Goal: Information Seeking & Learning: Learn about a topic

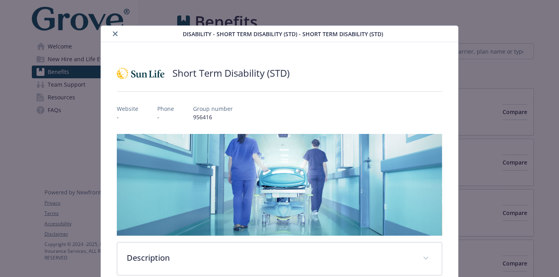
scroll to position [395, 0]
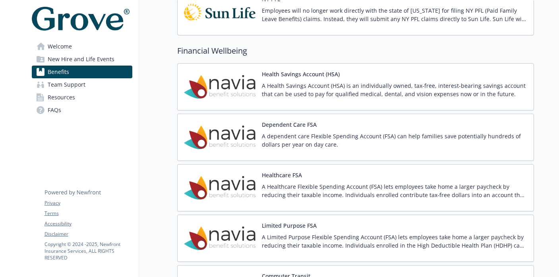
scroll to position [852, 0]
click at [374, 53] on h2 "Financial Wellbeing" at bounding box center [355, 51] width 356 height 12
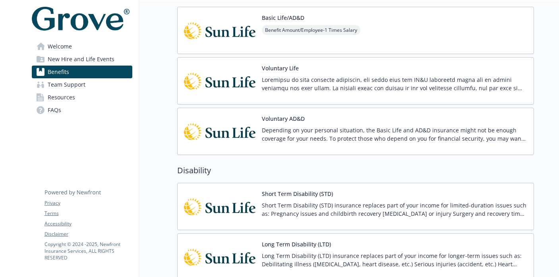
click at [322, 74] on div "Voluntary Life" at bounding box center [394, 81] width 265 height 34
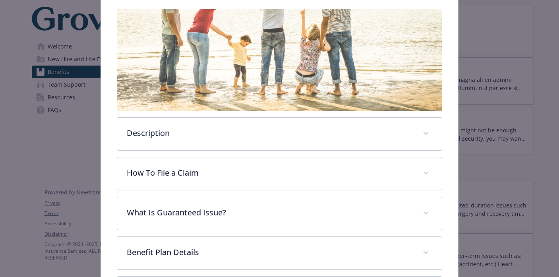
scroll to position [242, 0]
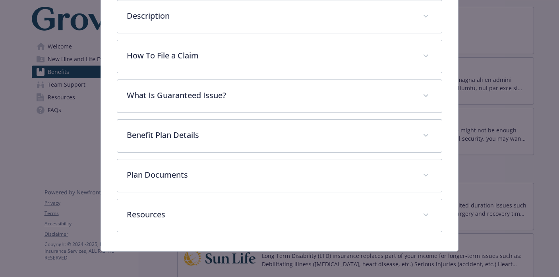
click at [110, 148] on div "Voluntary Life Website [DOMAIN_NAME] Phone [PHONE_NUMBER] Group number 956416 D…" at bounding box center [279, 25] width 356 height 451
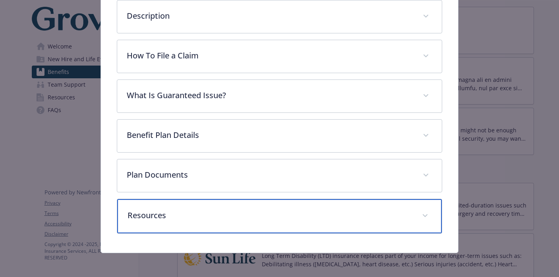
click at [149, 213] on p "Resources" at bounding box center [269, 215] width 284 height 12
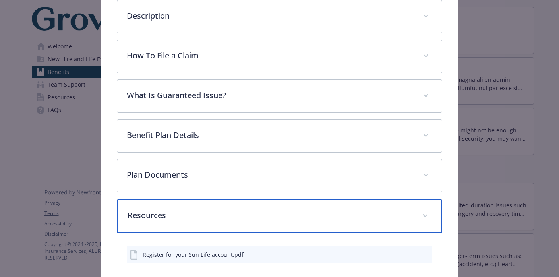
scroll to position [289, 0]
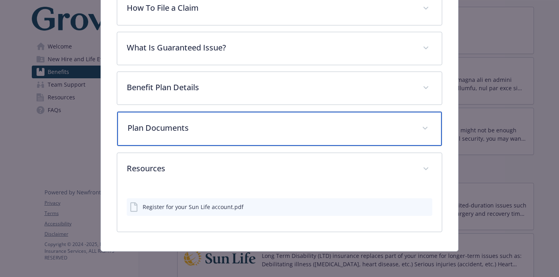
click at [244, 123] on p "Plan Documents" at bounding box center [269, 128] width 284 height 12
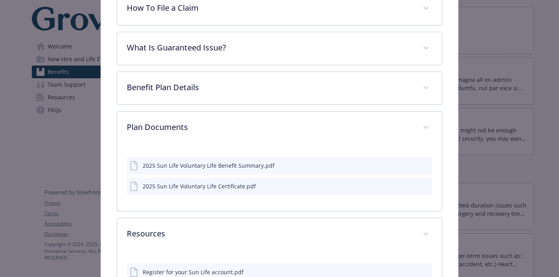
click at [424, 168] on button "preview file" at bounding box center [424, 164] width 9 height 7
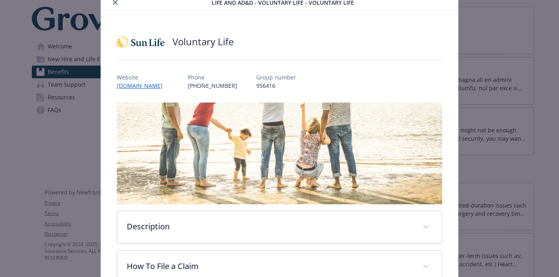
scroll to position [0, 0]
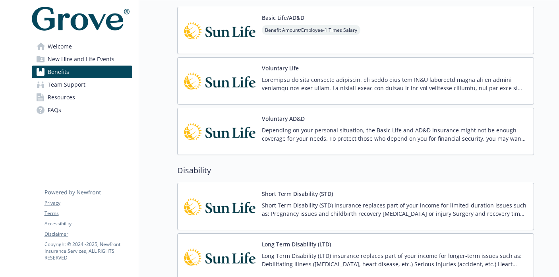
click at [106, 47] on link "Welcome" at bounding box center [82, 46] width 100 height 13
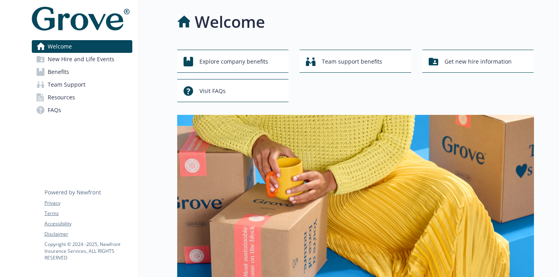
click at [99, 75] on link "Benefits" at bounding box center [82, 71] width 100 height 13
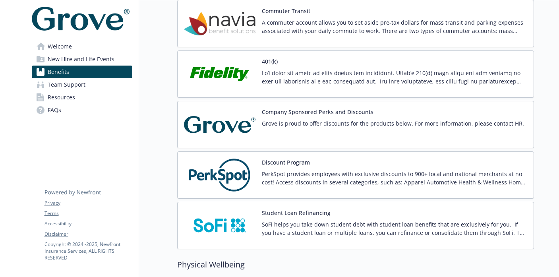
scroll to position [1178, 0]
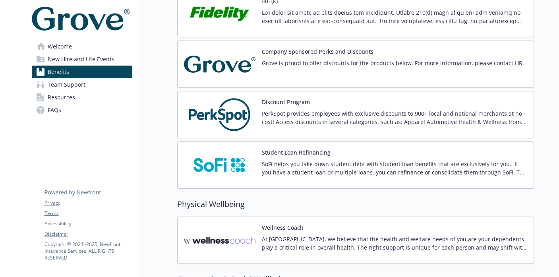
click at [312, 13] on p at bounding box center [394, 16] width 265 height 17
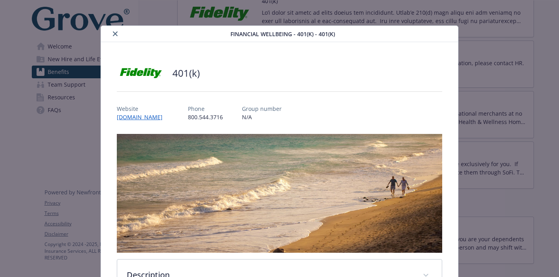
scroll to position [24, 0]
